Goal: Task Accomplishment & Management: Manage account settings

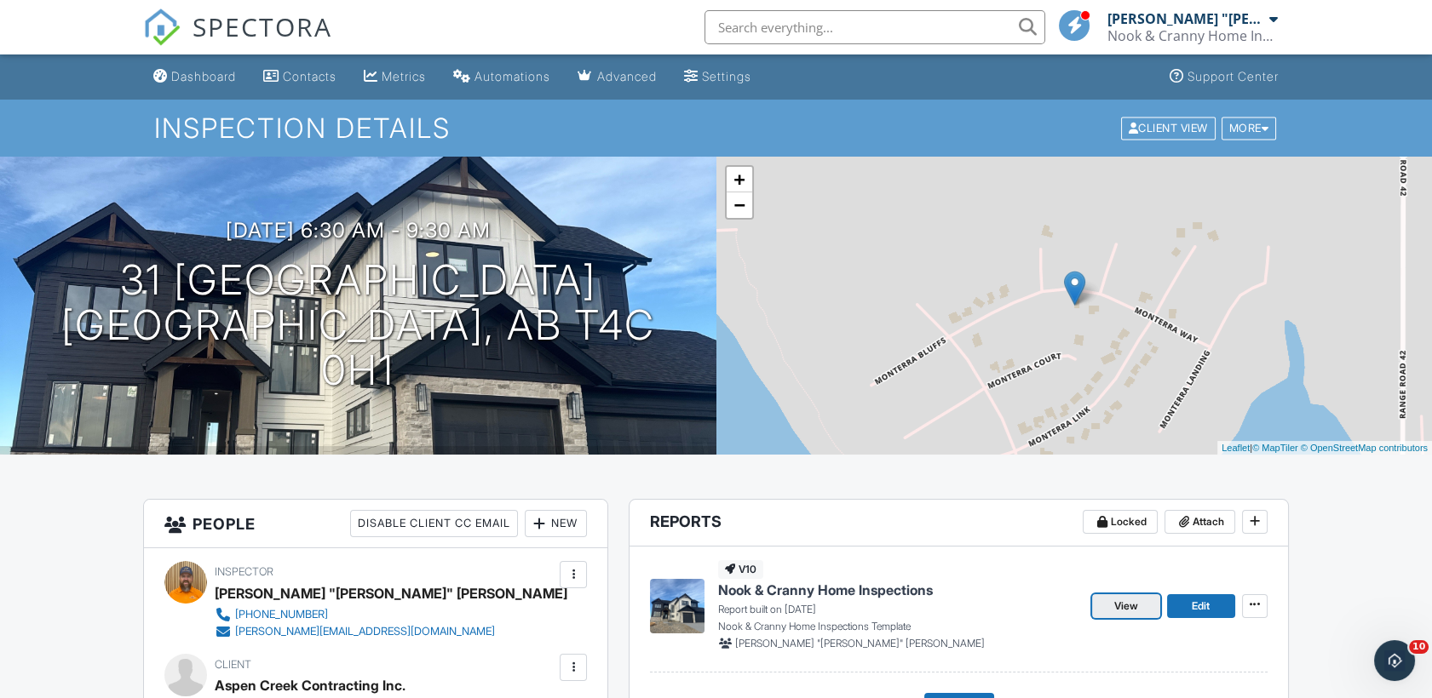
click at [1129, 600] on span "View" at bounding box center [1126, 606] width 24 height 17
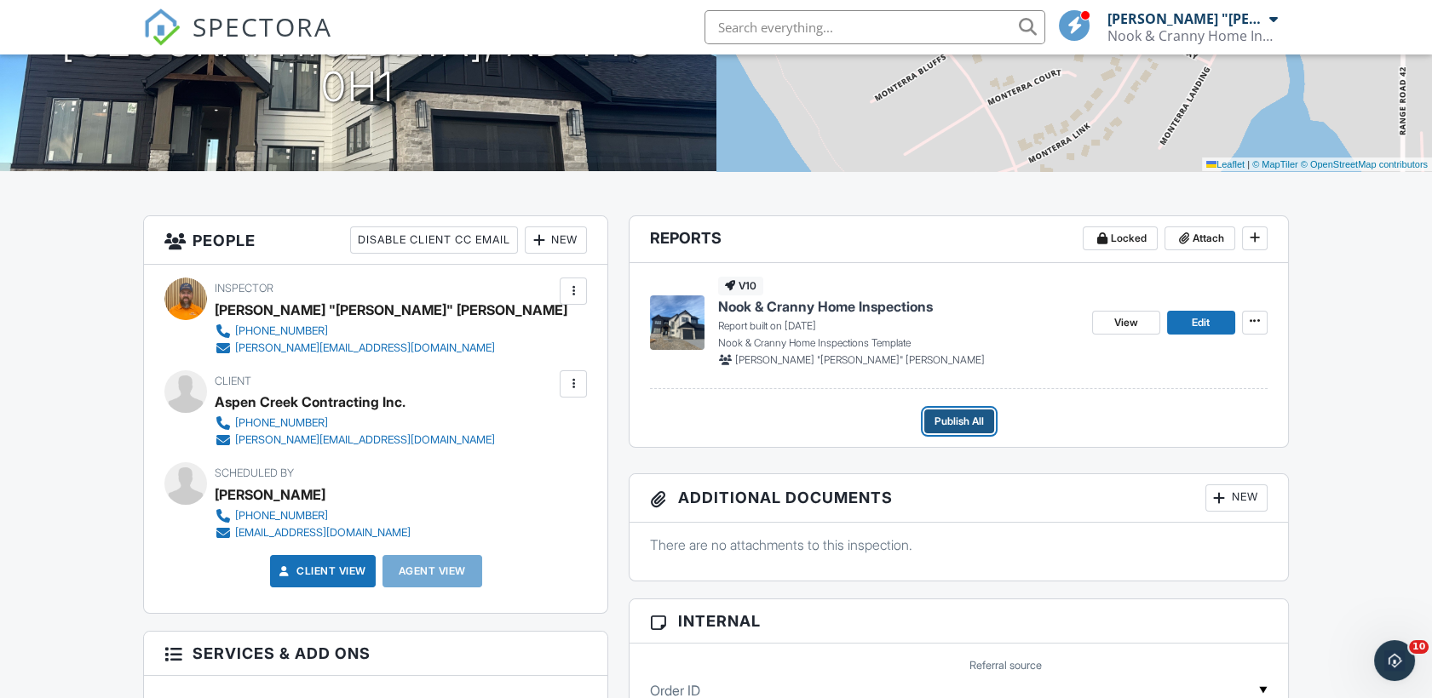
click at [947, 421] on span "Publish All" at bounding box center [958, 421] width 49 height 17
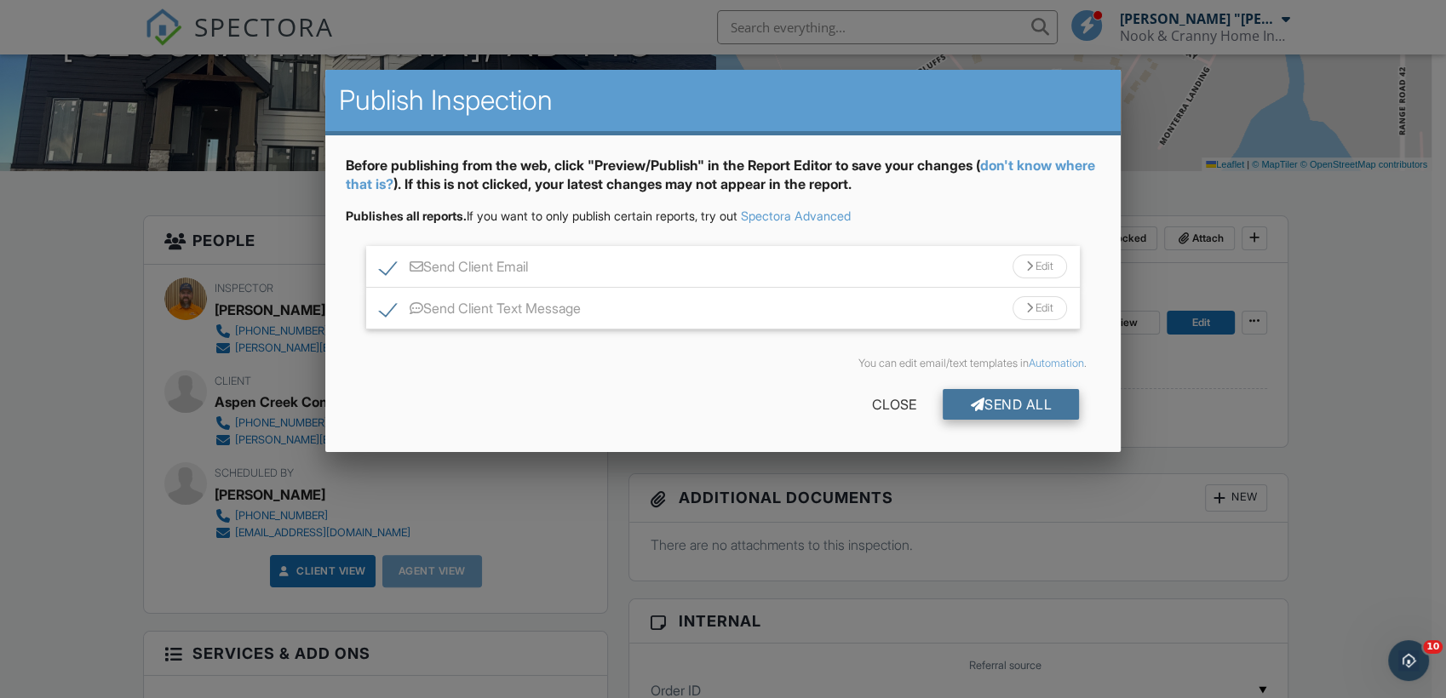
click at [1043, 396] on div "Send All" at bounding box center [1011, 404] width 136 height 31
